Goal: Book appointment/travel/reservation

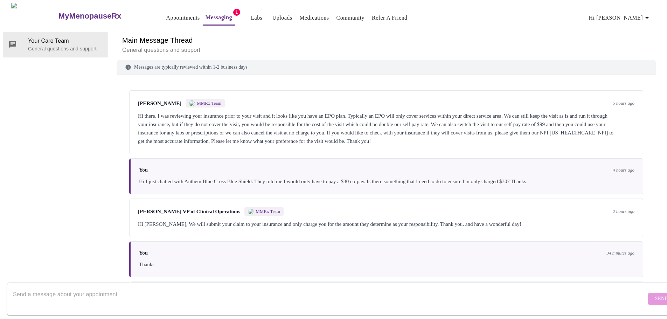
click at [166, 14] on link "Appointments" at bounding box center [183, 18] width 34 height 10
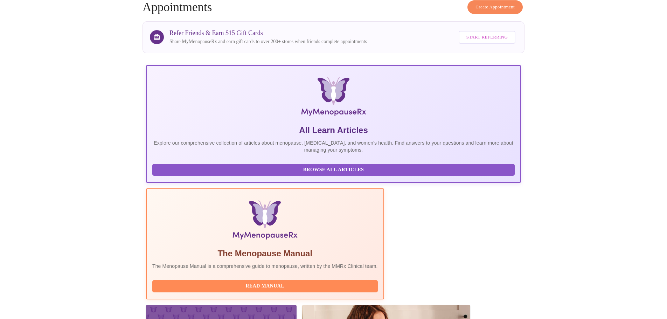
scroll to position [64, 0]
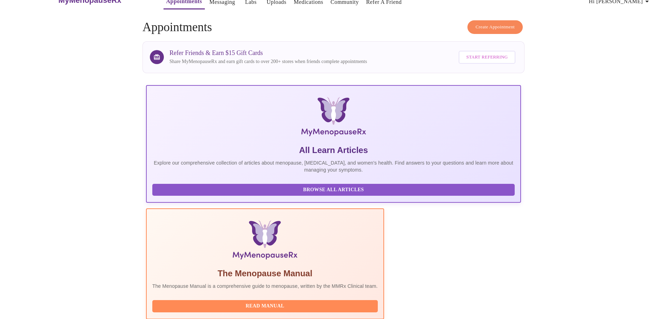
scroll to position [0, 0]
